Goal: Task Accomplishment & Management: Manage account settings

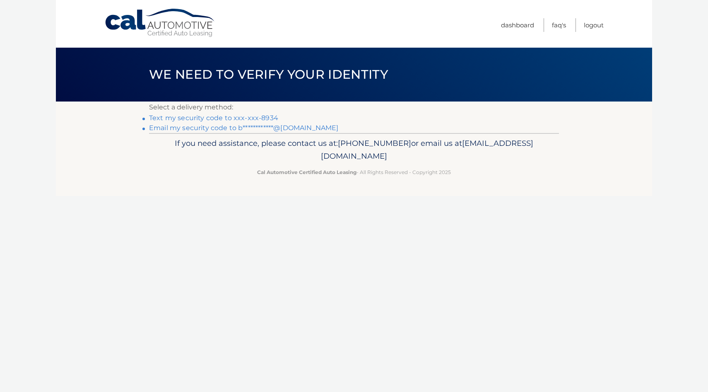
click at [191, 118] on link "Text my security code to xxx-xxx-8934" at bounding box center [213, 118] width 129 height 8
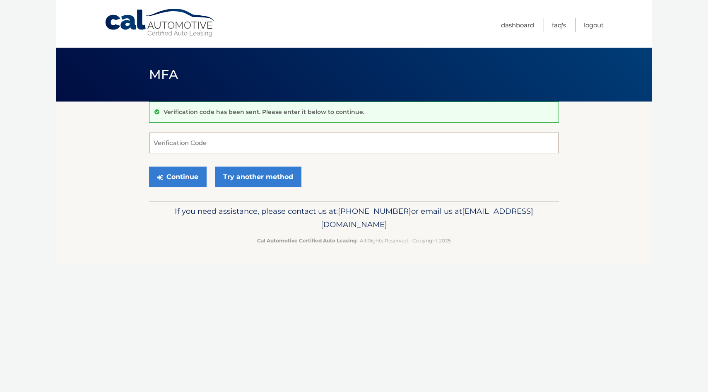
click at [212, 144] on input "Verification Code" at bounding box center [354, 143] width 410 height 21
type input "252328"
click at [181, 178] on button "Continue" at bounding box center [178, 177] width 58 height 21
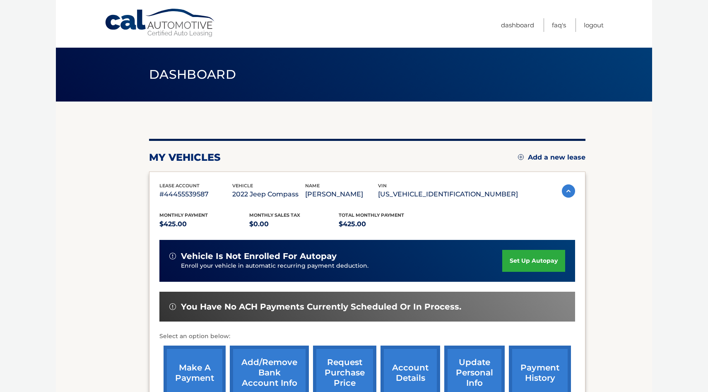
scroll to position [11, 0]
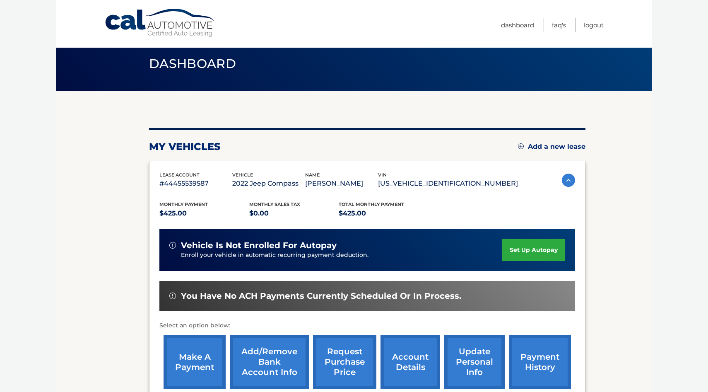
click at [184, 358] on link "make a payment" at bounding box center [195, 362] width 62 height 54
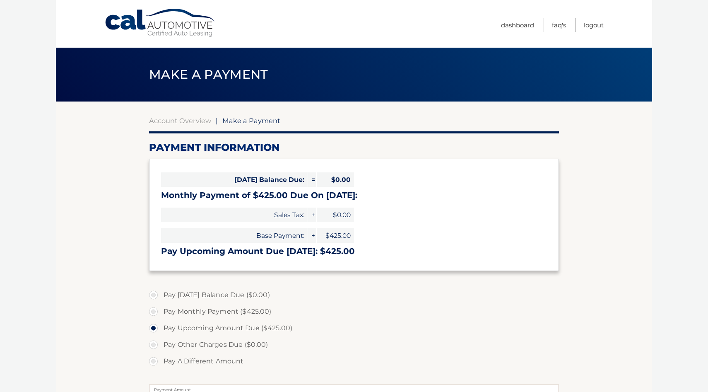
select select "ZjU3NjEyY2MtNGI1NC00N2E2LThhOGYtMmQ3OTA2MzExODQy"
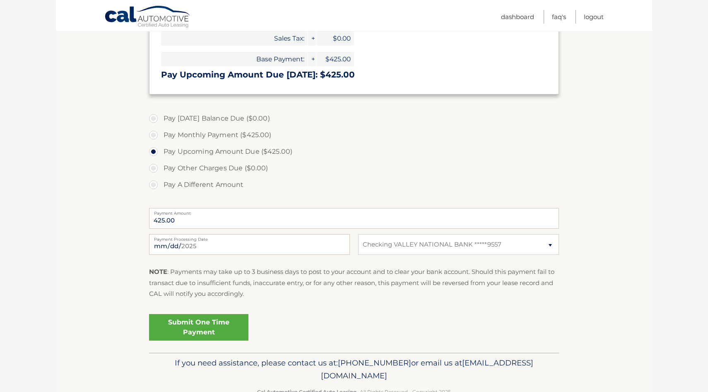
scroll to position [177, 0]
click at [200, 326] on link "Submit One Time Payment" at bounding box center [198, 327] width 99 height 27
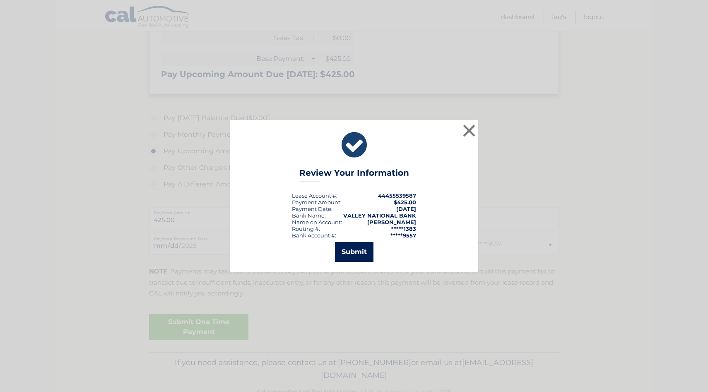
click at [347, 254] on button "Submit" at bounding box center [354, 252] width 39 height 20
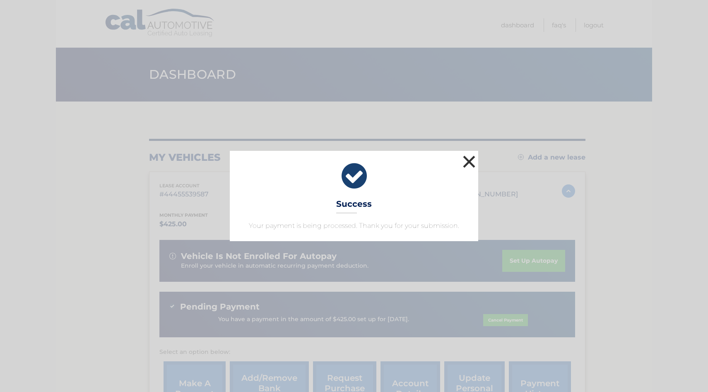
click at [469, 158] on button "×" at bounding box center [469, 161] width 17 height 17
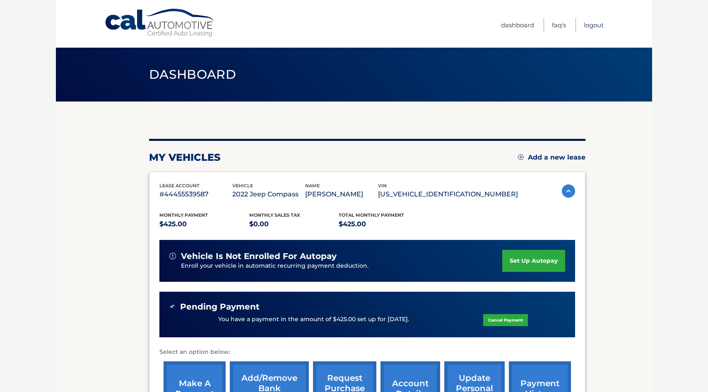
click at [594, 23] on link "Logout" at bounding box center [594, 25] width 20 height 14
